Goal: Answer question/provide support

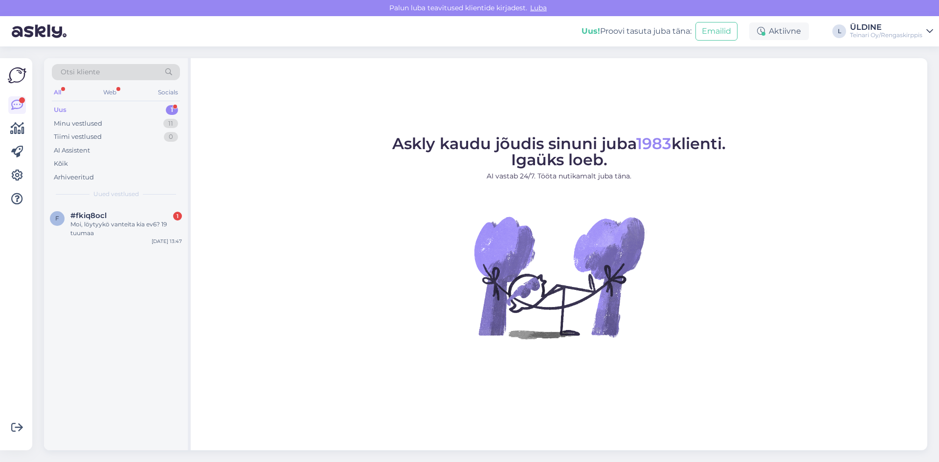
click at [61, 113] on div "Uus" at bounding box center [60, 110] width 13 height 10
click at [122, 226] on div "Moi, löytyykö vanteita kia ev6? 19 tuumaa" at bounding box center [126, 229] width 112 height 18
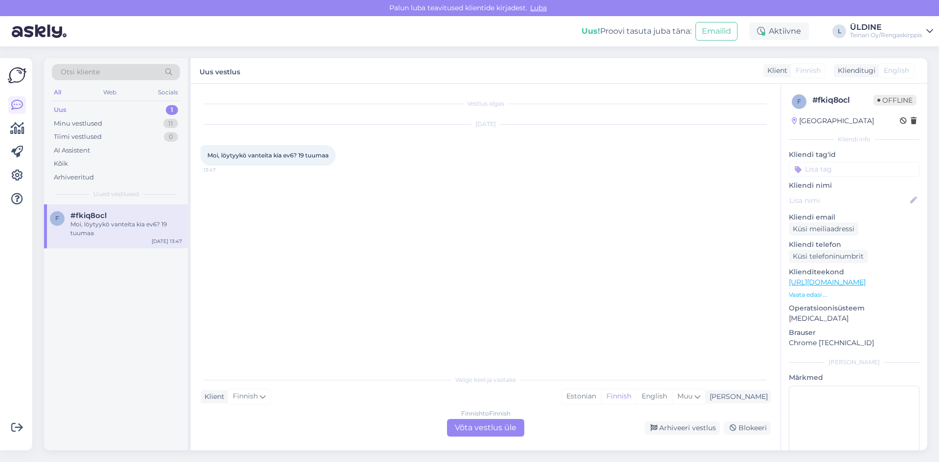
click at [480, 427] on div "Finnish to Finnish Võta vestlus üle" at bounding box center [485, 428] width 77 height 18
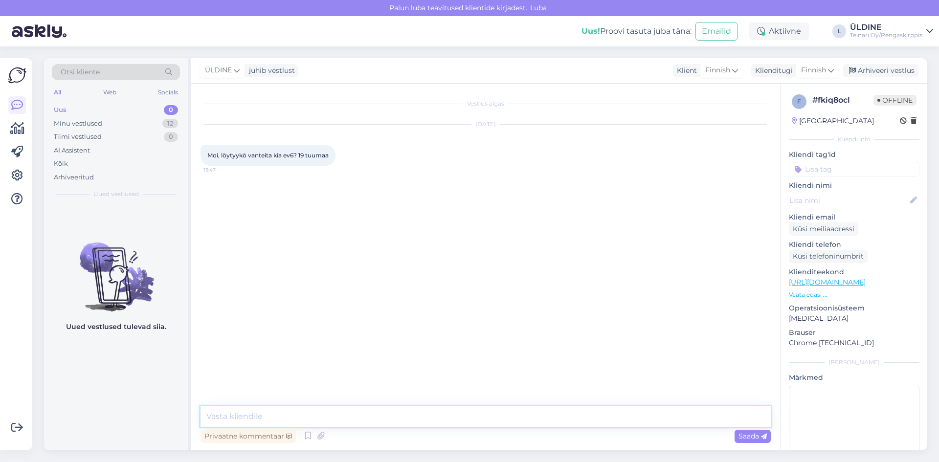
click at [265, 422] on textarea at bounding box center [486, 417] width 570 height 21
type textarea "h"
type textarea "Hei, saisinko auton rek nr ?"
click at [739, 438] on span "Saada" at bounding box center [753, 436] width 28 height 9
click at [302, 420] on textarea at bounding box center [486, 417] width 570 height 21
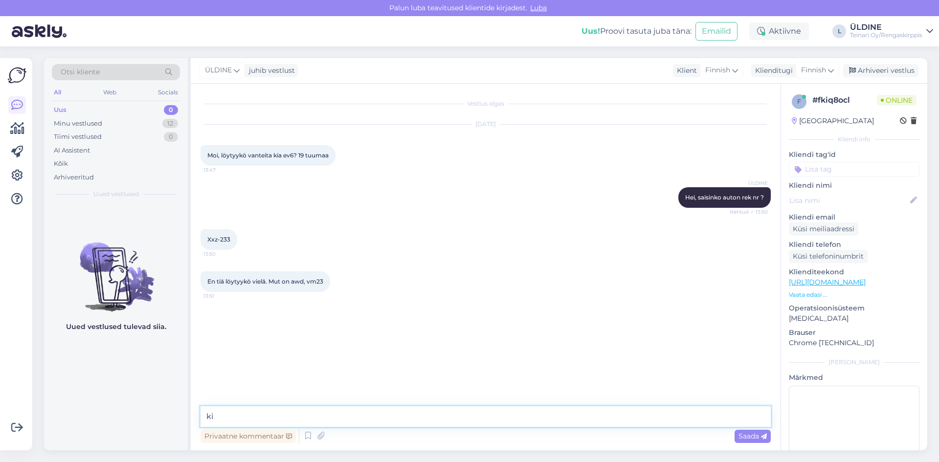
type textarea "k"
drag, startPoint x: 209, startPoint y: 239, endPoint x: 234, endPoint y: 241, distance: 25.0
click at [234, 241] on div "Xxz-233 13:50" at bounding box center [219, 239] width 37 height 21
copy span "Xxz-233"
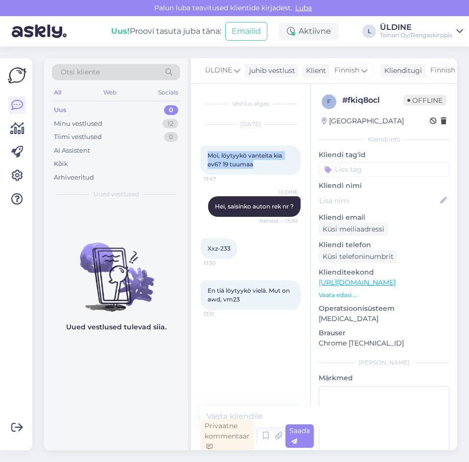
drag, startPoint x: 209, startPoint y: 152, endPoint x: 254, endPoint y: 167, distance: 48.0
click at [254, 167] on span "Moi, löytyykö vanteita kia ev6? 19 tuumaa" at bounding box center [245, 160] width 76 height 16
copy span "Moi, löytyykö vanteita kia ev6? 19 tuumaa"
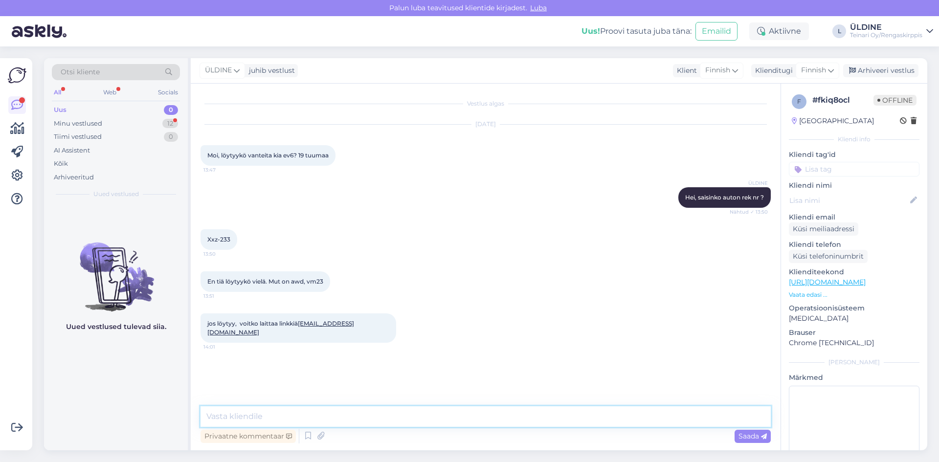
drag, startPoint x: 295, startPoint y: 425, endPoint x: 297, endPoint y: 419, distance: 5.9
click at [296, 424] on textarea at bounding box center [486, 417] width 570 height 21
paste textarea "Hei! 😊 Kiitos kyselystä. Meiltä löytyy sopiva sarja 19" vanteita Kia EV6:lle: 1…"
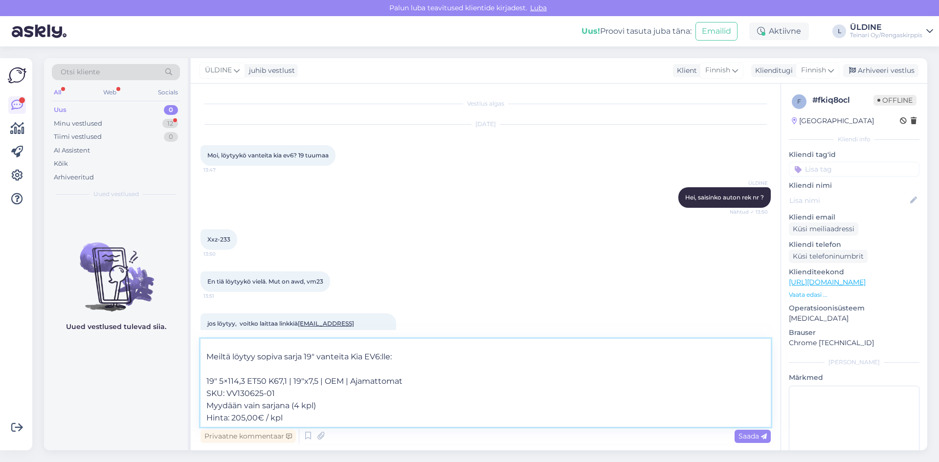
scroll to position [42, 0]
drag, startPoint x: 281, startPoint y: 392, endPoint x: 203, endPoint y: 391, distance: 77.8
click at [203, 391] on textarea "Hei! 😊 Kiitos kyselystä. Meiltä löytyy sopiva sarja 19" vanteita Kia EV6:lle: 1…" at bounding box center [486, 383] width 570 height 88
click at [432, 377] on textarea "Hei! 😊 Kiitos kyselystä. Meiltä löytyy sopiva sarja 19" vanteita Kia EV6:lle: 1…" at bounding box center [486, 383] width 570 height 88
click at [311, 421] on textarea "Hei! 😊 Kiitos kyselystä. Meiltä löytyy sopiva sarja 19" vanteita Kia EV6:lle: 1…" at bounding box center [486, 383] width 570 height 88
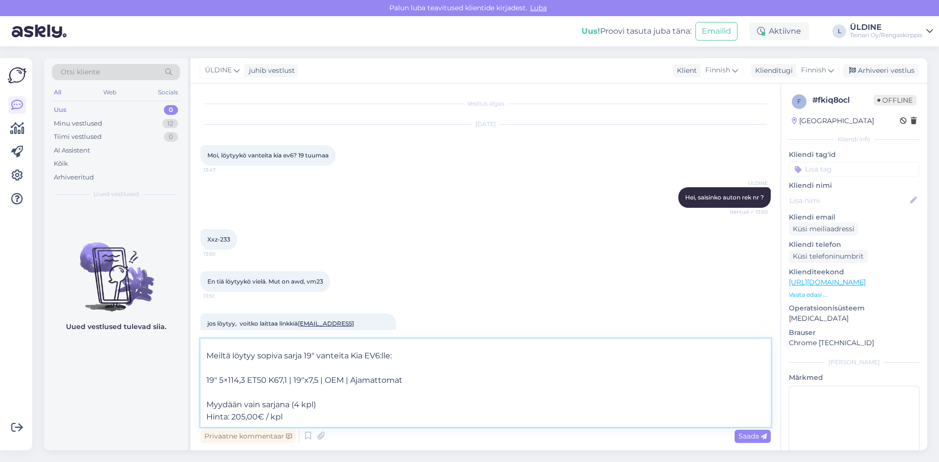
scroll to position [49, 0]
click at [207, 398] on textarea "Hei! 😊 Kiitos kyselystä. Meiltä löytyy sopiva sarja 19" vanteita Kia EV6:lle: 1…" at bounding box center [486, 383] width 570 height 88
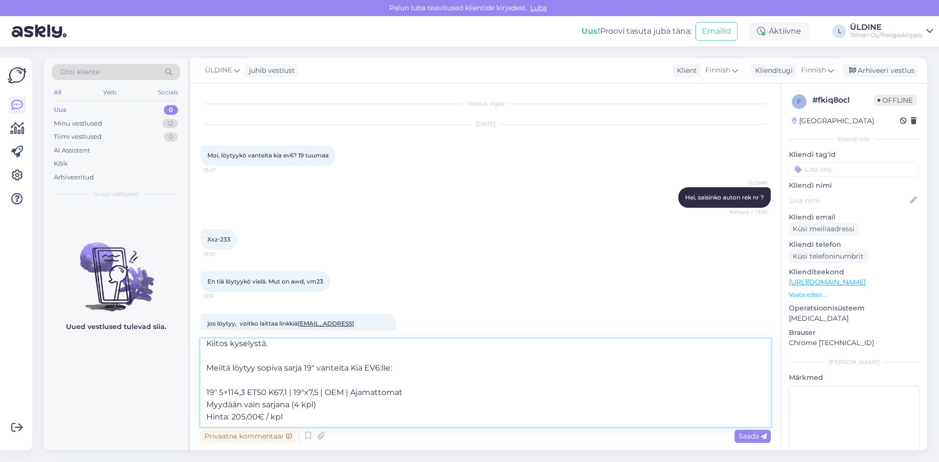
scroll to position [42, 0]
click at [215, 420] on textarea "Hei! 😊 Kiitos kyselystä. Meiltä löytyy sopiva sarja 19" vanteita Kia EV6:lle: 1…" at bounding box center [486, 383] width 570 height 88
paste textarea "[URL][DOMAIN_NAME]"
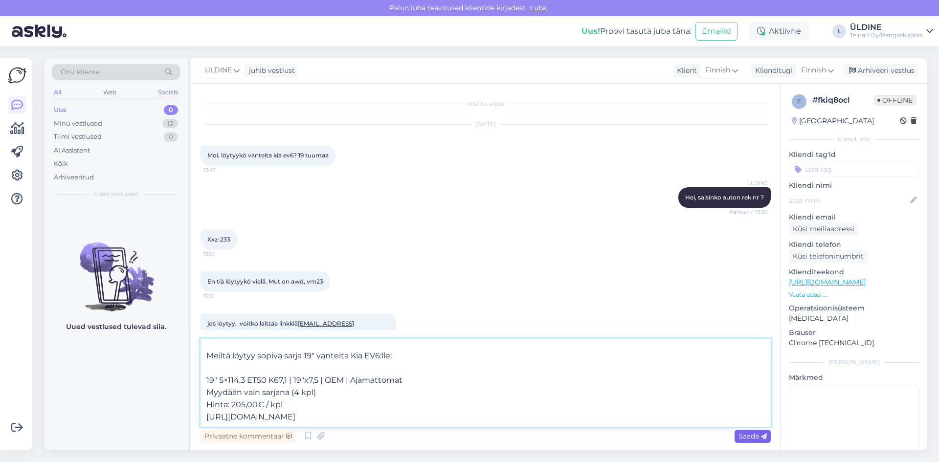
type textarea "Hei! 😊 Kiitos kyselystä. Meiltä löytyy sopiva sarja 19" vanteita Kia EV6:lle: 1…"
click at [747, 439] on span "Saada" at bounding box center [753, 436] width 28 height 9
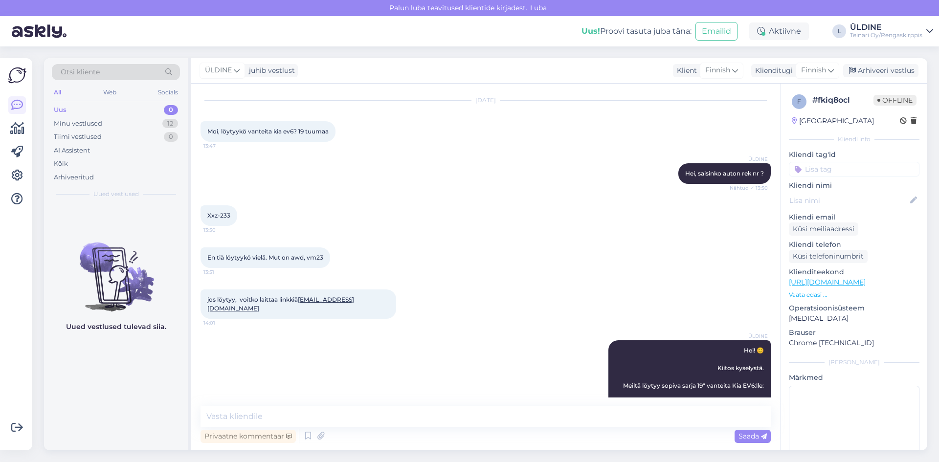
scroll to position [86, 0]
